Goal: Task Accomplishment & Management: Use online tool/utility

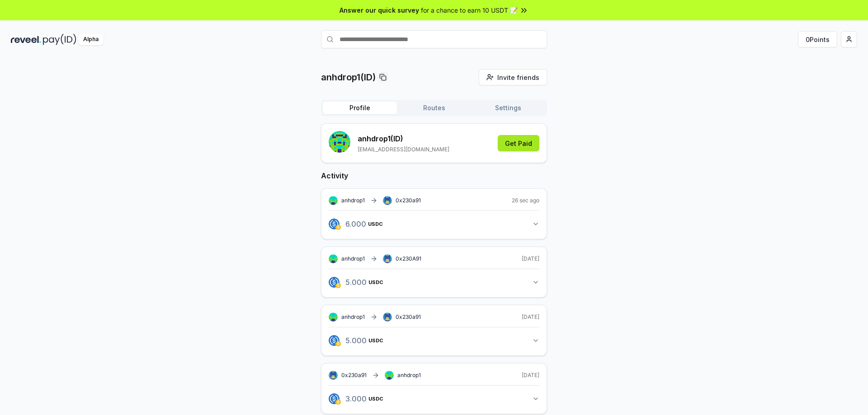
click at [525, 143] on button "Get Paid" at bounding box center [519, 143] width 42 height 16
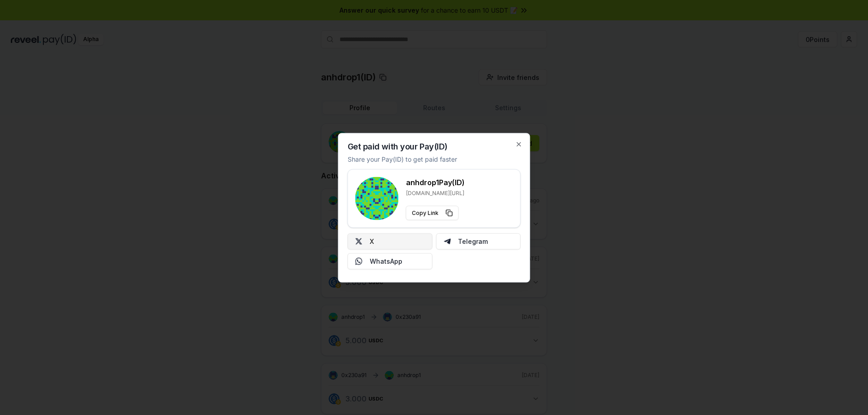
click at [393, 245] on button "X" at bounding box center [390, 241] width 85 height 16
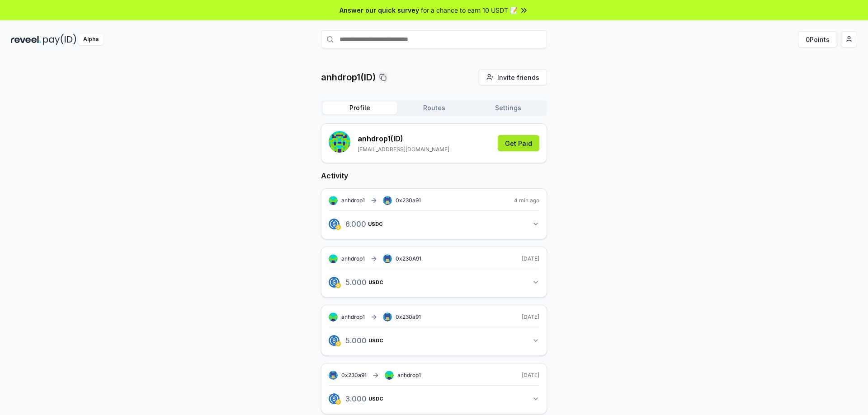
click at [528, 147] on button "Get Paid" at bounding box center [519, 143] width 42 height 16
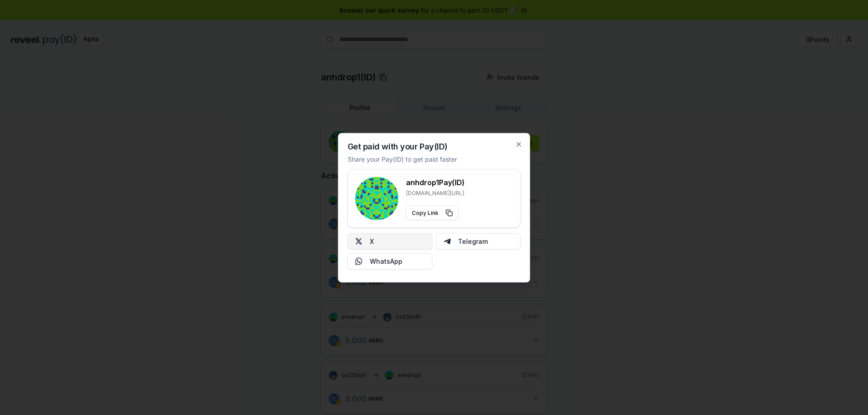
click at [410, 236] on button "X" at bounding box center [390, 241] width 85 height 16
